Goal: Navigation & Orientation: Find specific page/section

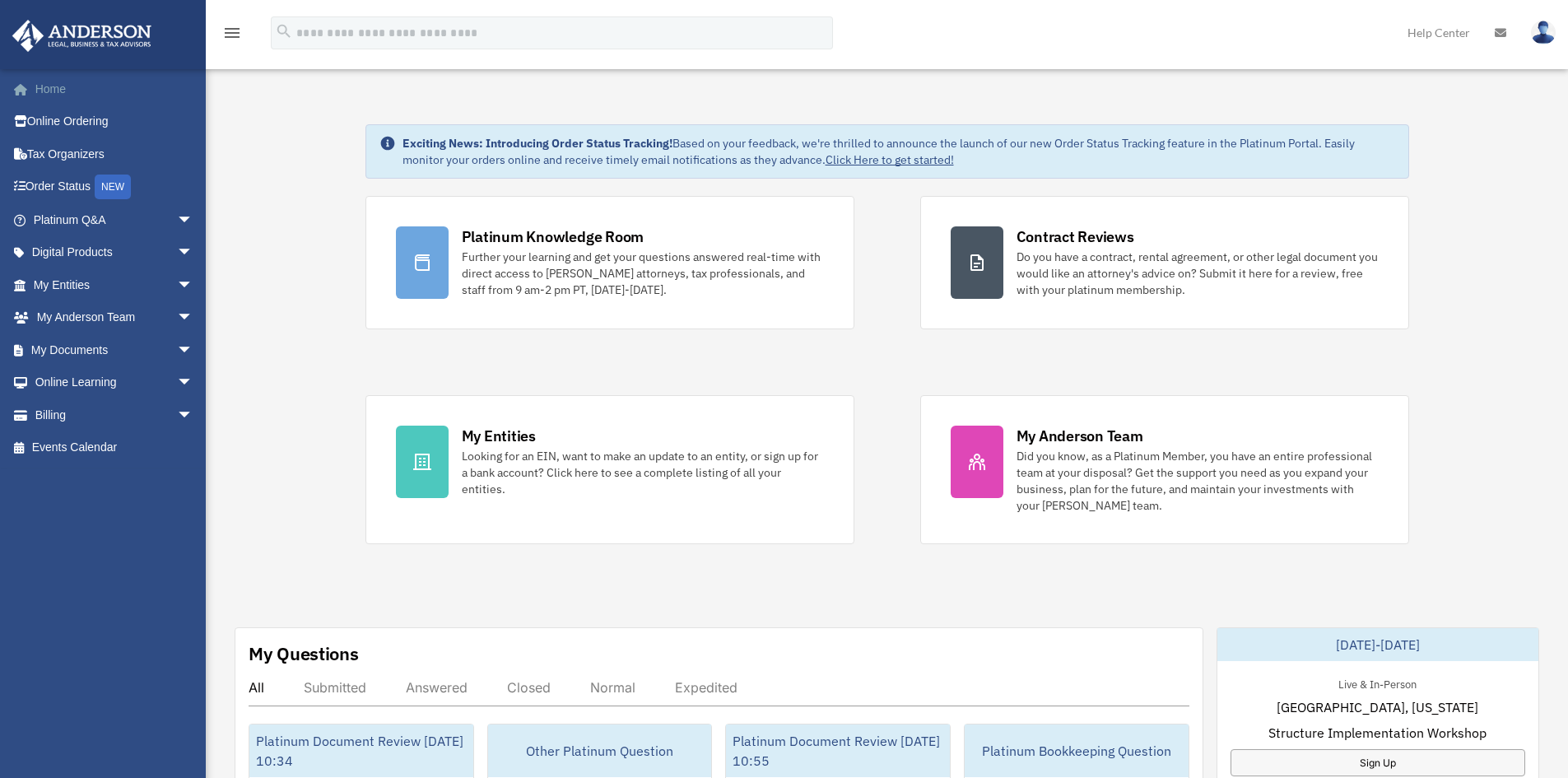
drag, startPoint x: 43, startPoint y: 81, endPoint x: 53, endPoint y: 81, distance: 10.0
click at [43, 81] on link "Home" at bounding box center [115, 88] width 207 height 33
click at [44, 90] on link "Home" at bounding box center [115, 88] width 207 height 33
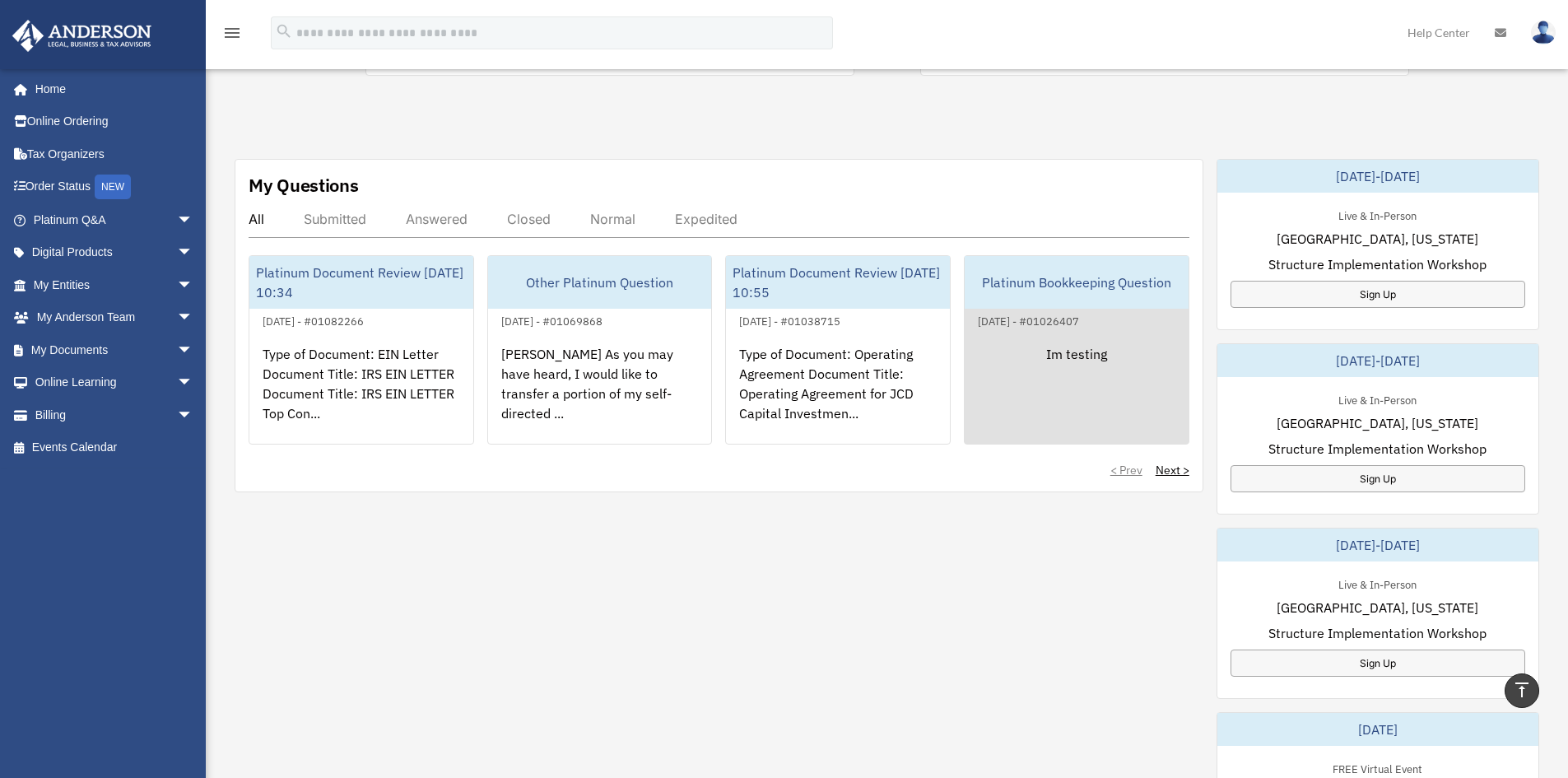
scroll to position [823, 0]
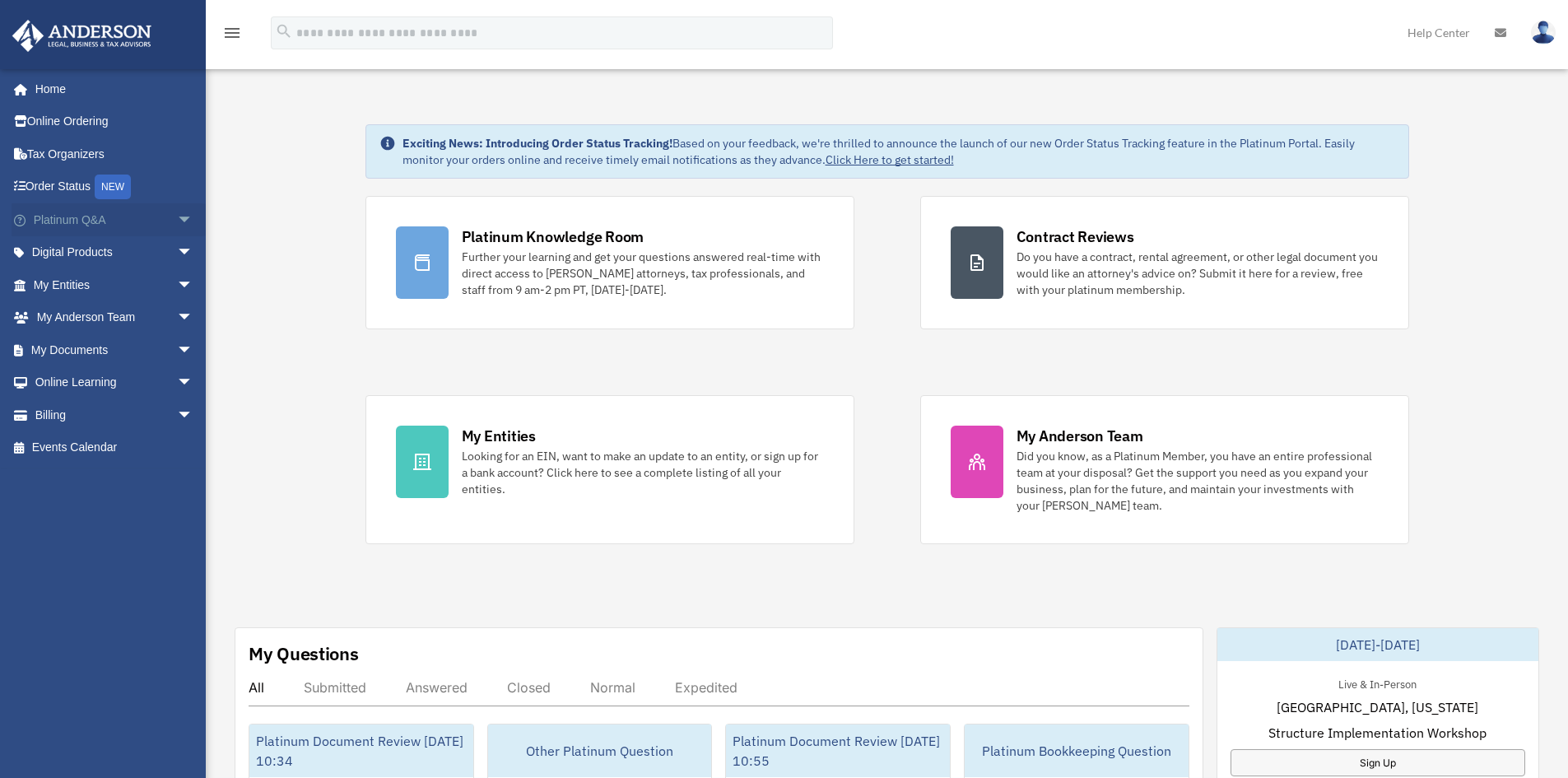
click at [63, 220] on link "Platinum Q&A arrow_drop_down" at bounding box center [115, 219] width 207 height 33
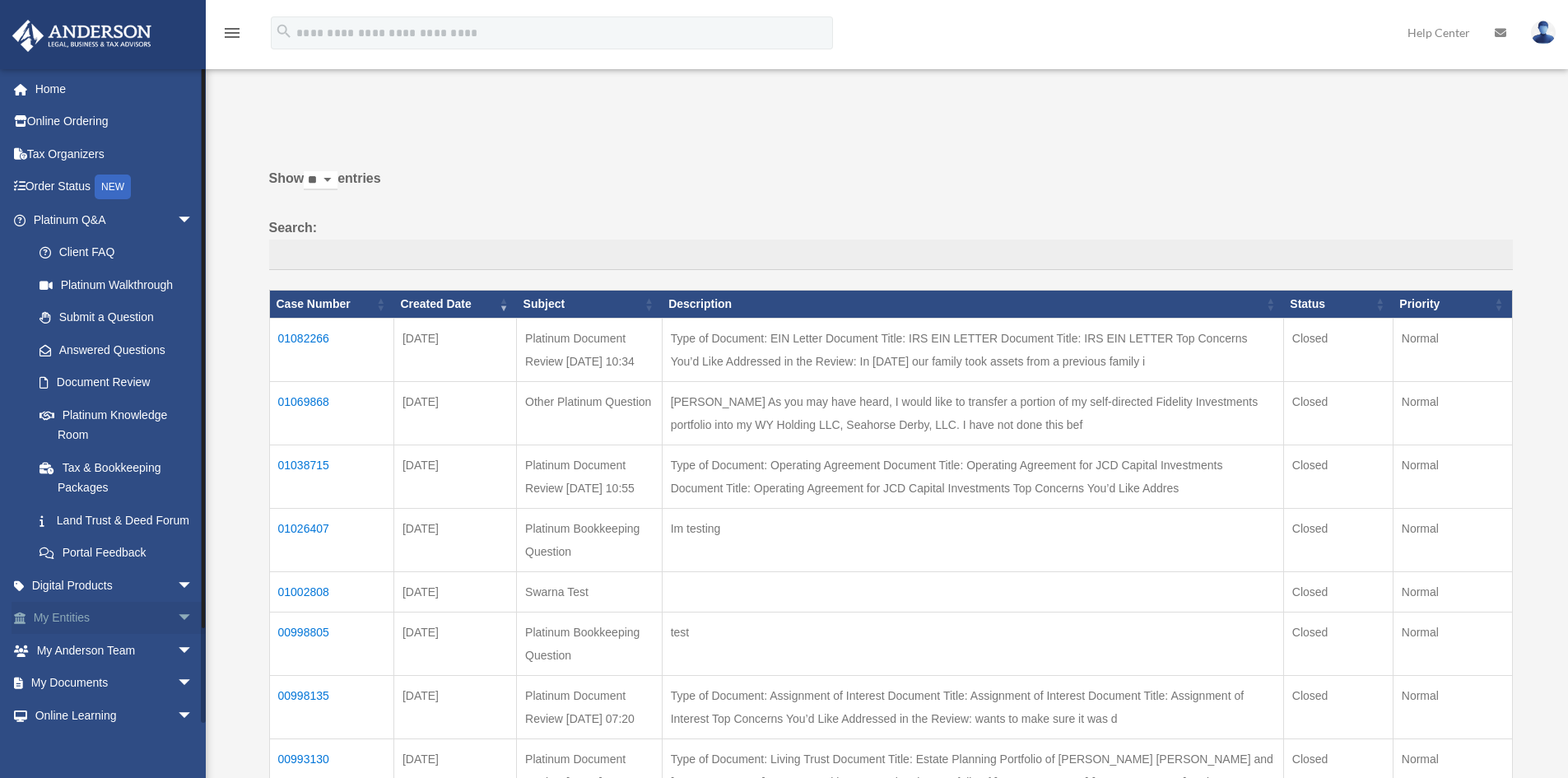
click at [47, 633] on link "My Entities arrow_drop_down" at bounding box center [115, 617] width 207 height 33
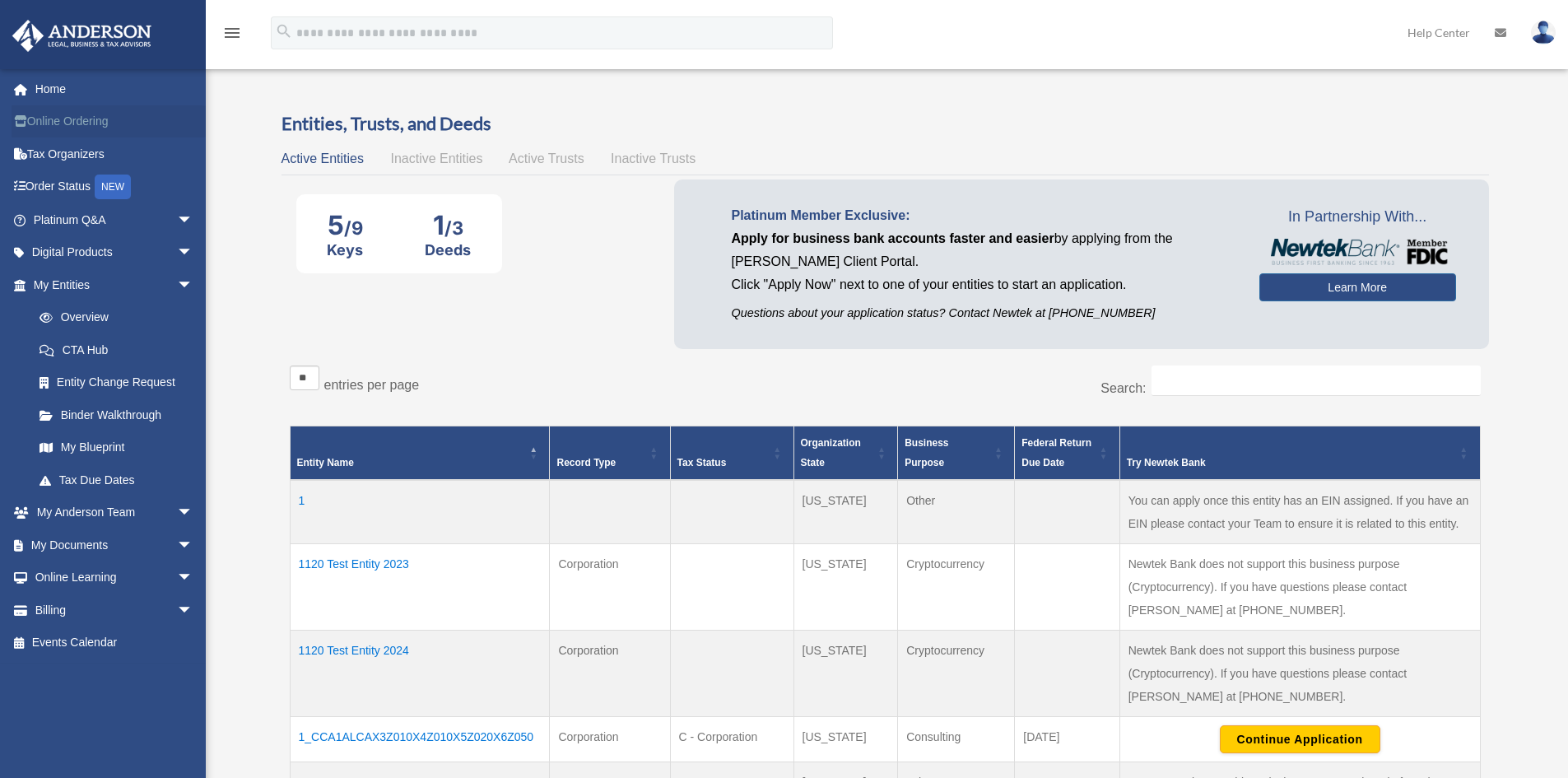
click at [49, 115] on link "Online Ordering" at bounding box center [115, 121] width 207 height 33
click at [98, 373] on link "Entity Change Request" at bounding box center [120, 382] width 195 height 33
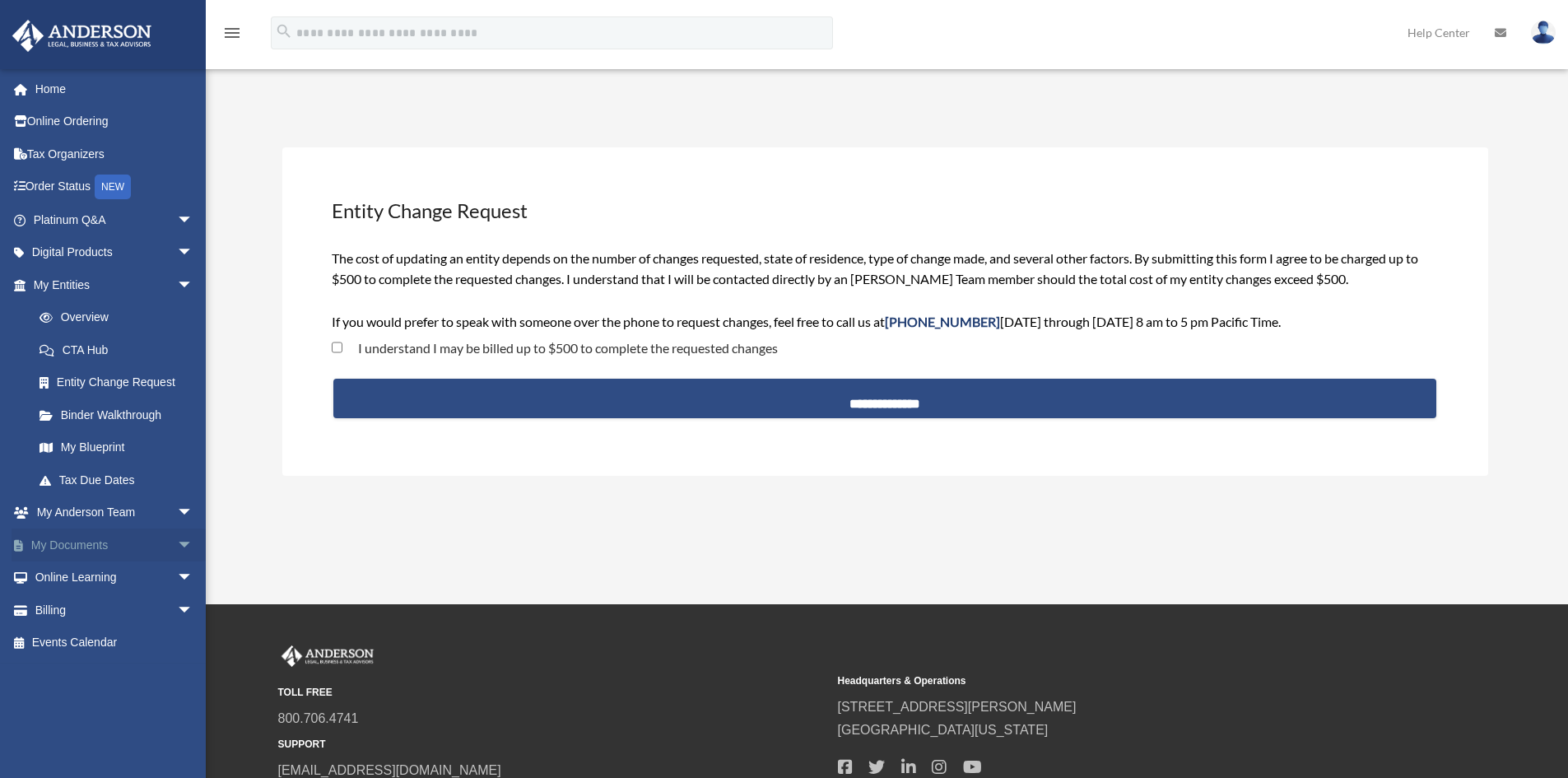
click at [87, 548] on link "My Documents arrow_drop_down" at bounding box center [115, 544] width 207 height 33
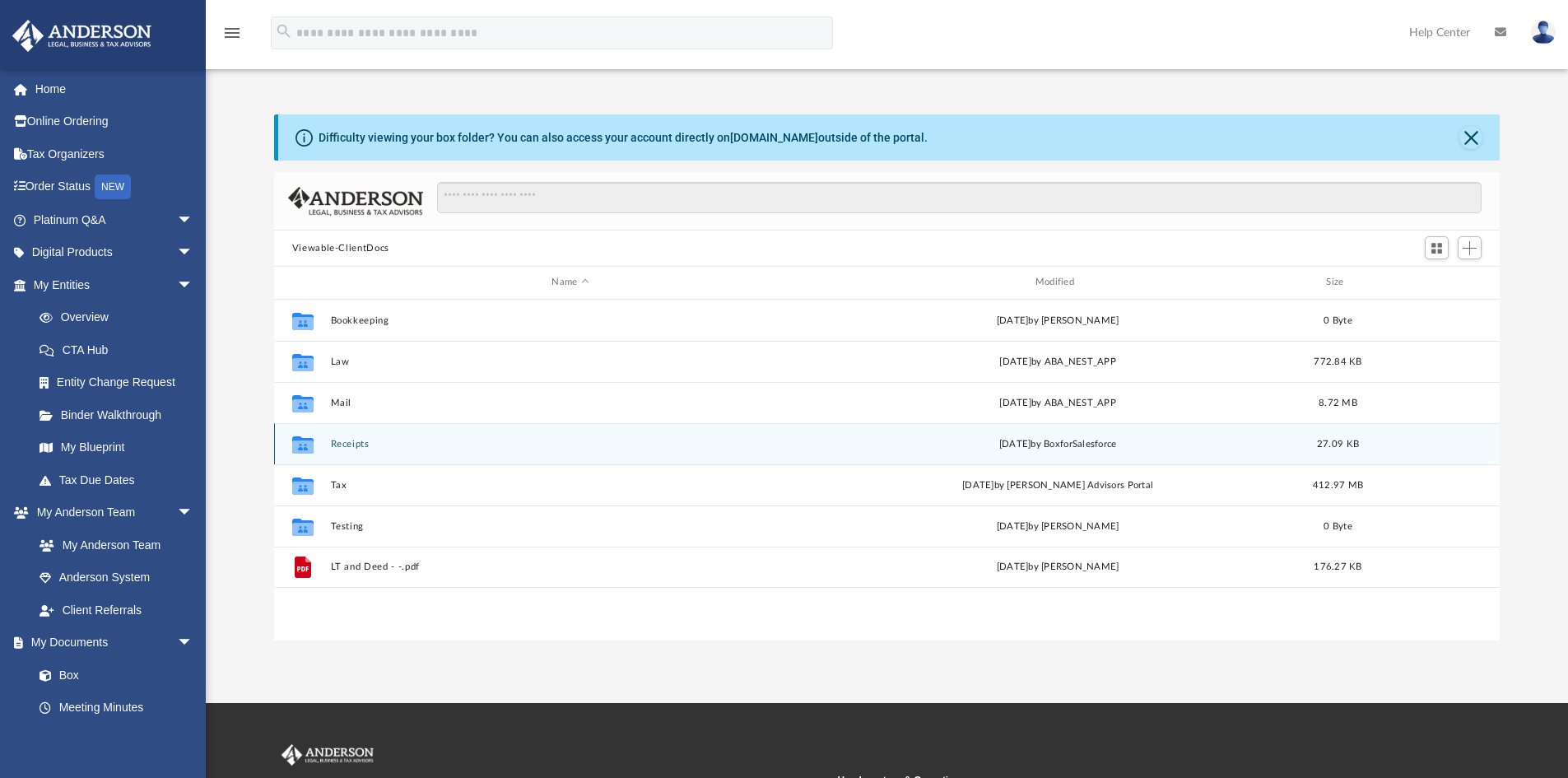
scroll to position [362, 1214]
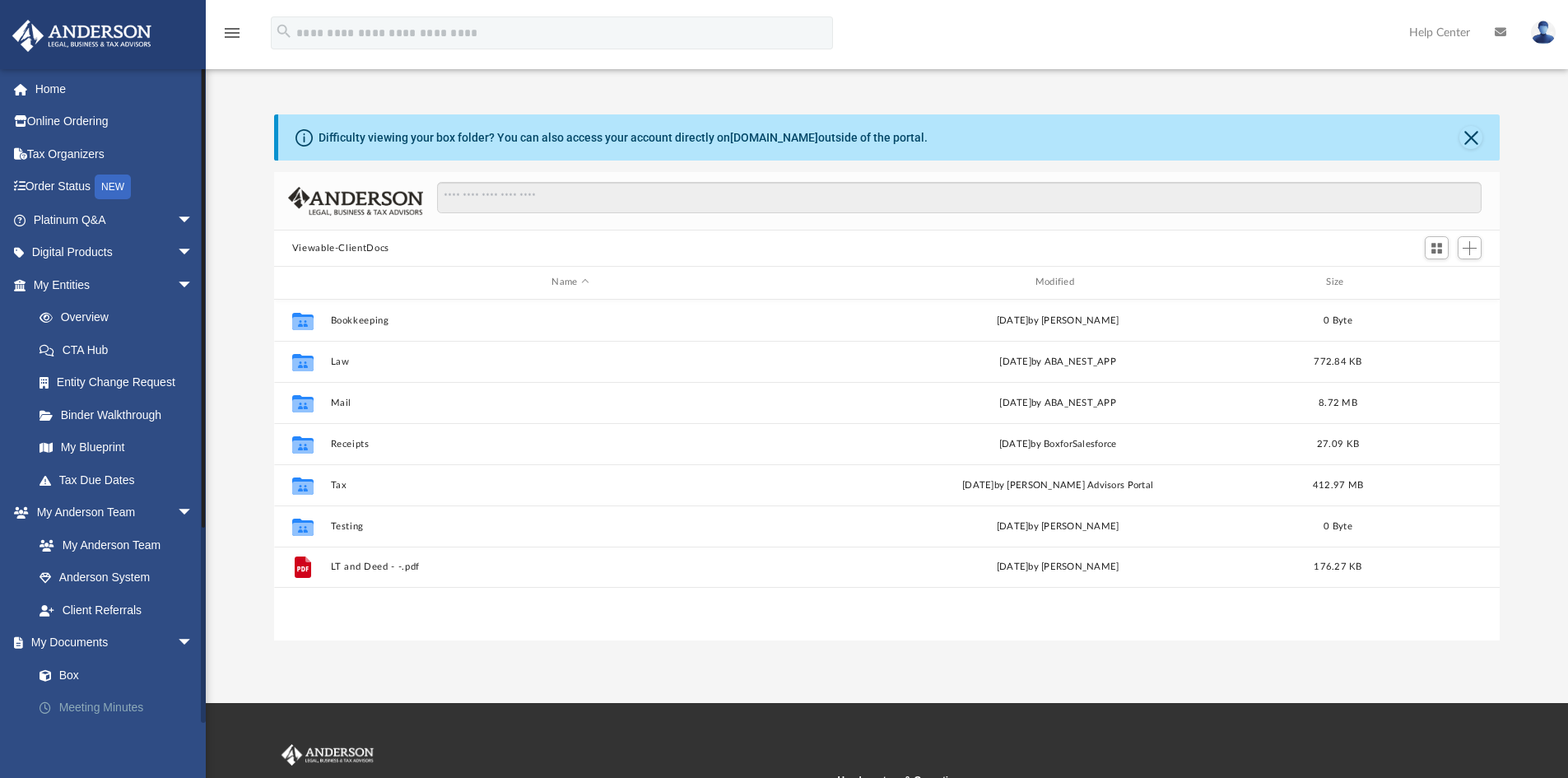
click at [102, 705] on link "Meeting Minutes" at bounding box center [120, 707] width 195 height 33
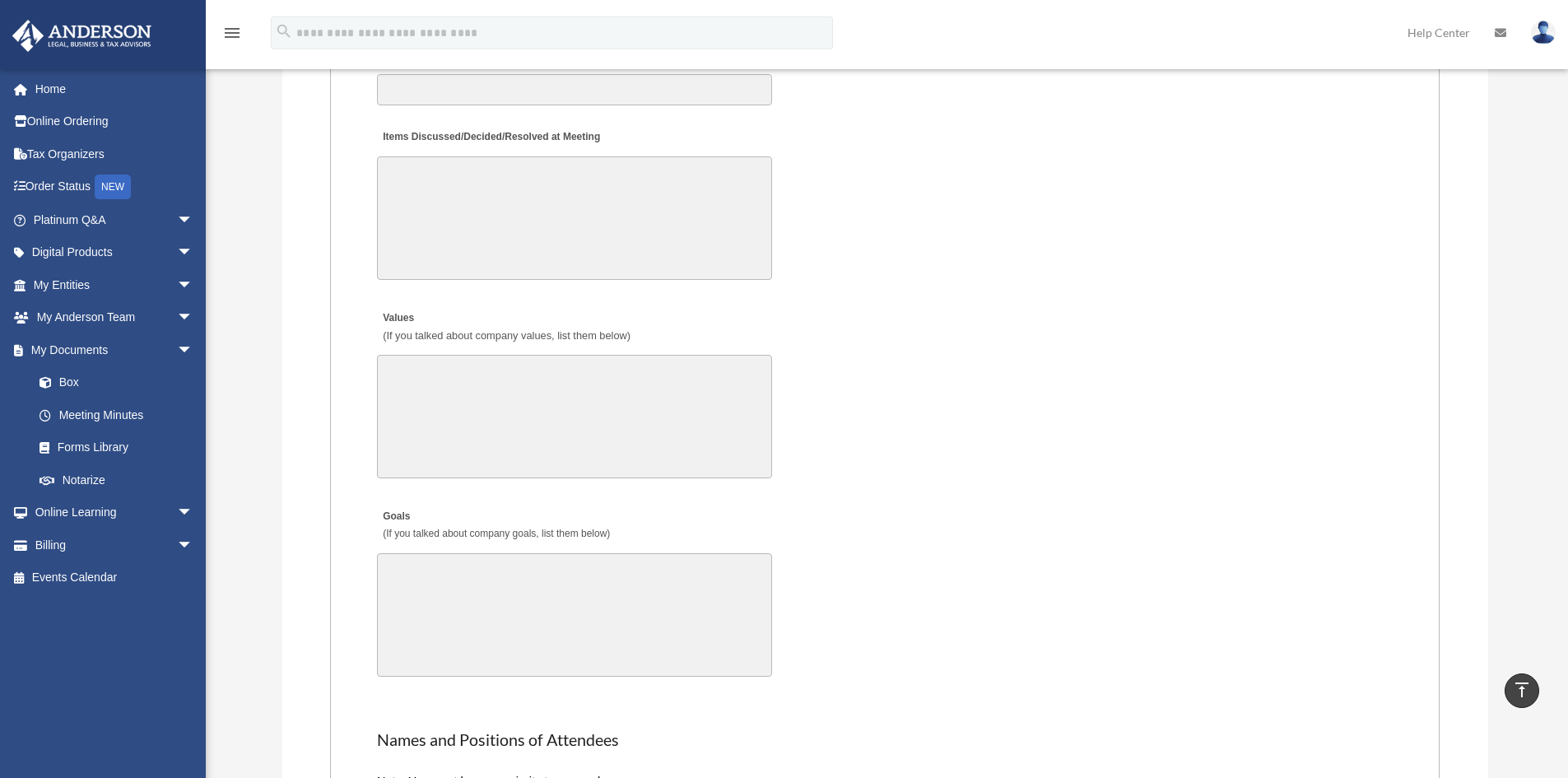
scroll to position [2963, 0]
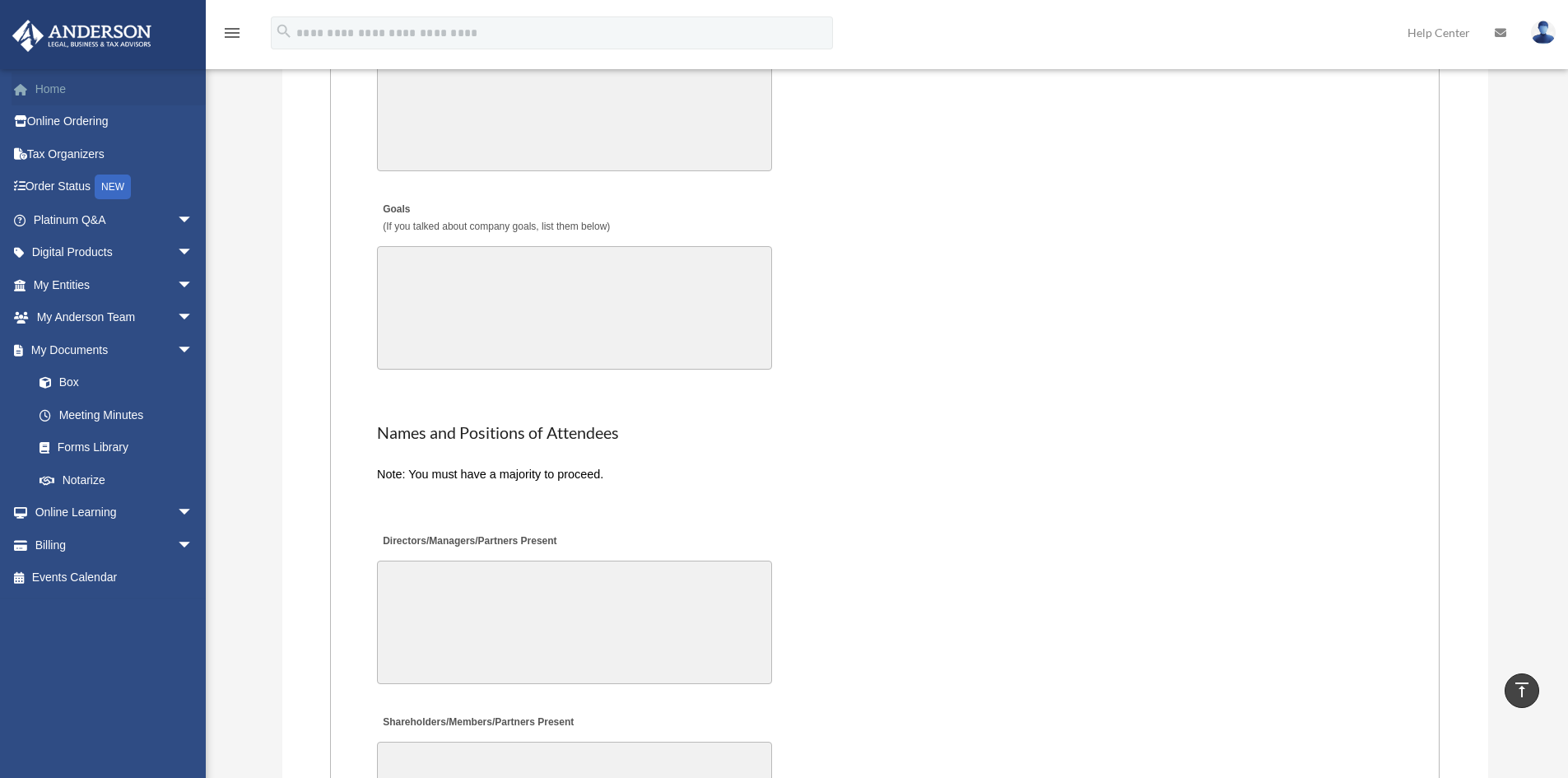
click at [50, 83] on link "Home" at bounding box center [115, 88] width 207 height 33
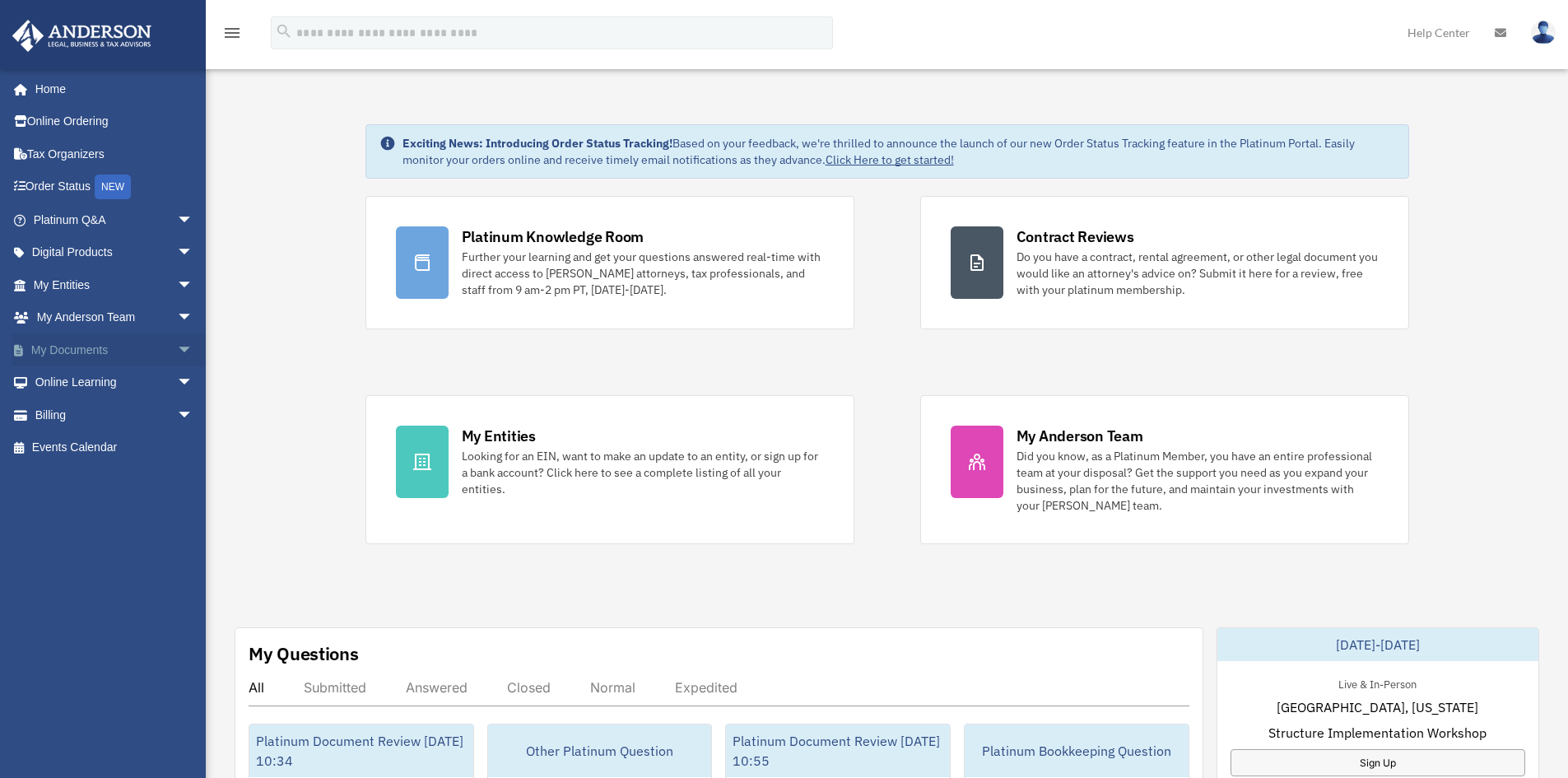
click at [177, 345] on span "arrow_drop_down" at bounding box center [193, 350] width 33 height 34
click at [83, 413] on link "Meeting Minutes" at bounding box center [120, 414] width 195 height 33
